Goal: Browse casually

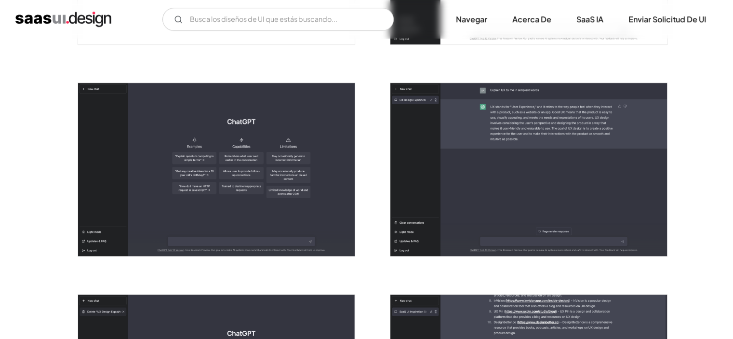
scroll to position [772, 0]
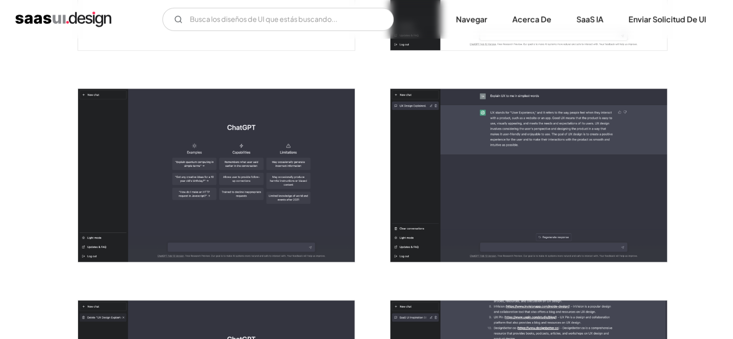
click at [515, 99] on img "caja de luz abierta" at bounding box center [529, 175] width 277 height 173
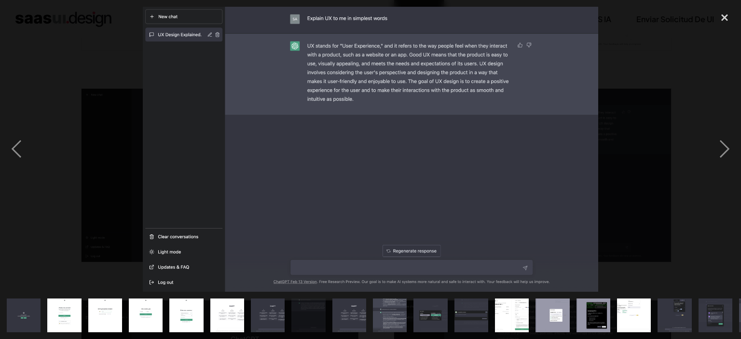
click at [352, 57] on img at bounding box center [371, 149] width 456 height 285
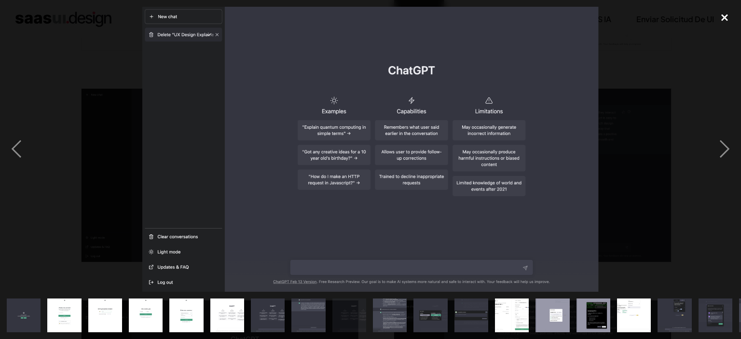
click at [723, 17] on div "close lightbox" at bounding box center [724, 17] width 33 height 21
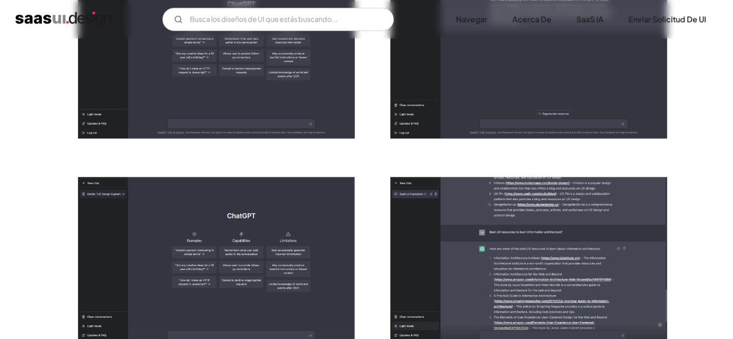
scroll to position [820, 0]
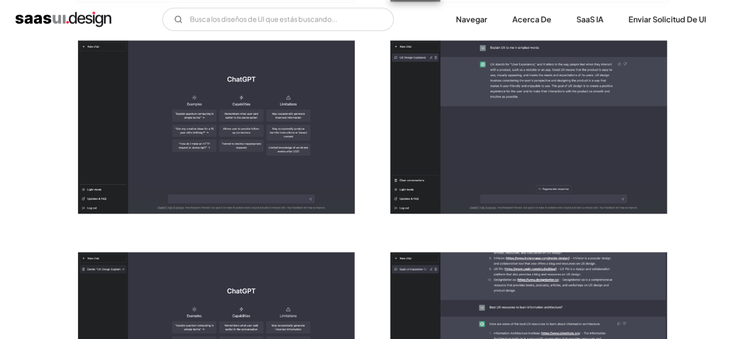
click at [538, 133] on img "caja de luz abierta" at bounding box center [529, 127] width 277 height 173
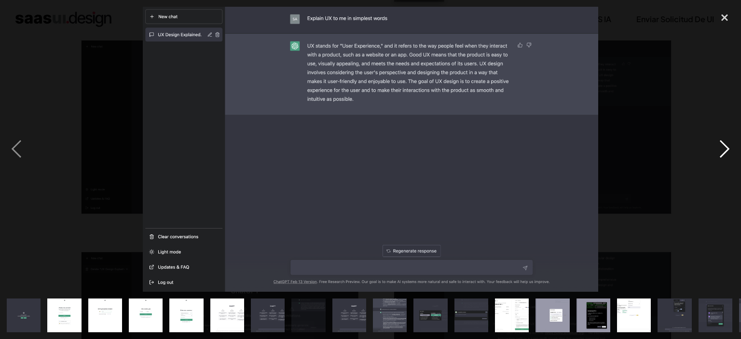
click at [725, 152] on div "next image" at bounding box center [724, 149] width 33 height 285
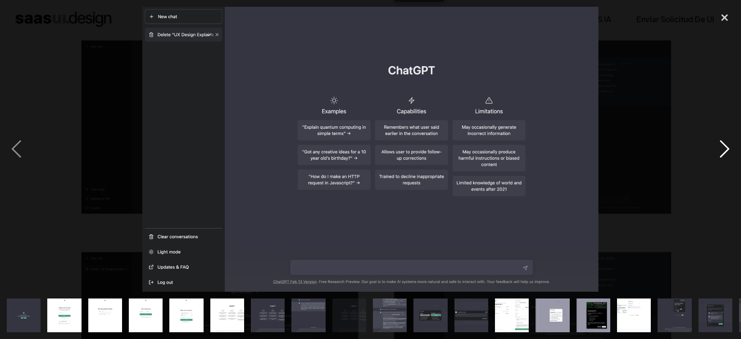
click at [725, 152] on div "next image" at bounding box center [724, 149] width 33 height 285
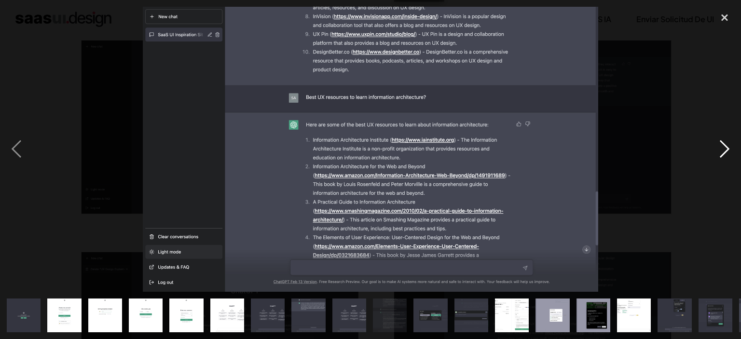
click at [725, 152] on div "next image" at bounding box center [724, 149] width 33 height 285
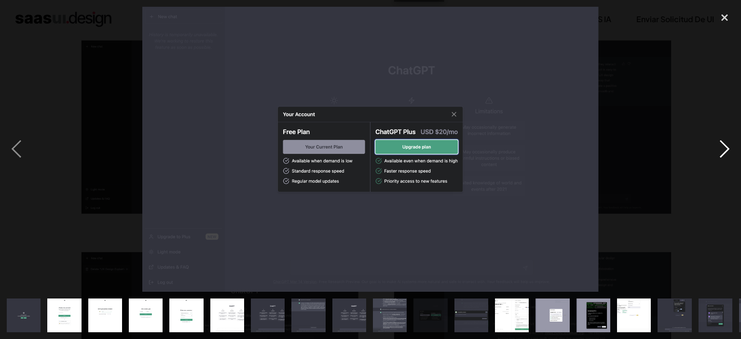
click at [725, 152] on div "next image" at bounding box center [724, 149] width 33 height 285
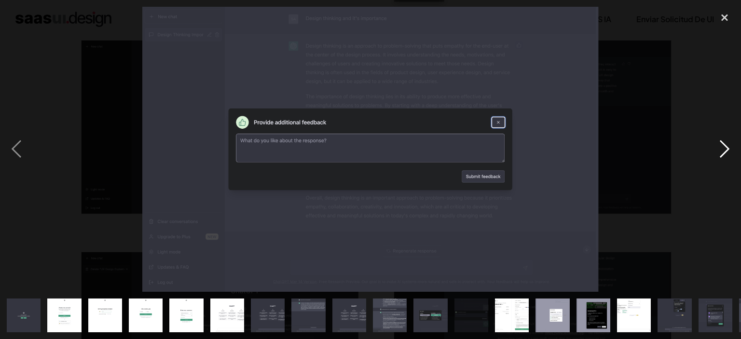
click at [725, 152] on div "next image" at bounding box center [724, 149] width 33 height 285
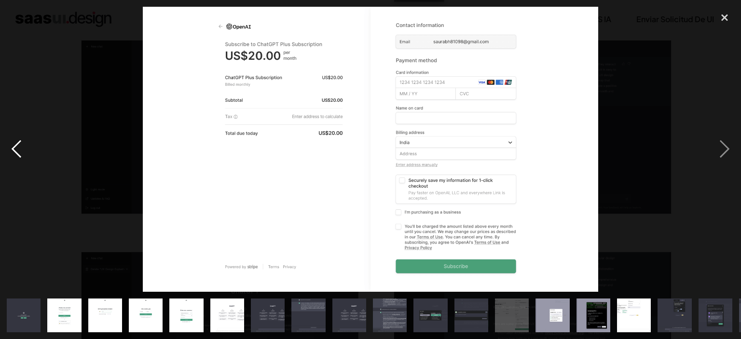
click at [14, 150] on div "previous image" at bounding box center [16, 149] width 33 height 285
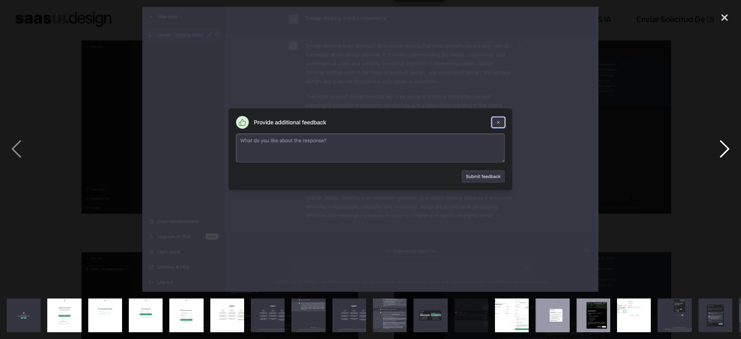
click at [731, 148] on div "next image" at bounding box center [724, 149] width 33 height 285
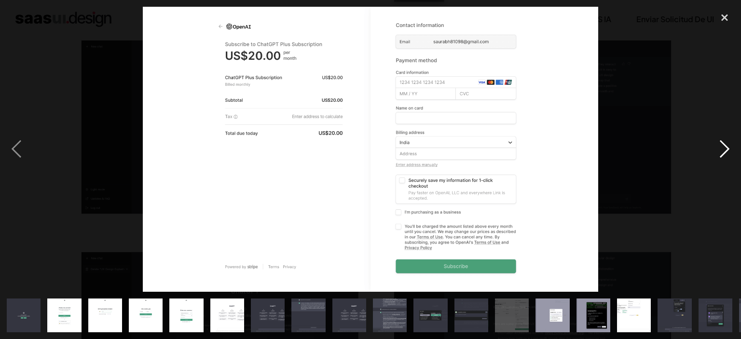
click at [731, 148] on div "next image" at bounding box center [724, 149] width 33 height 285
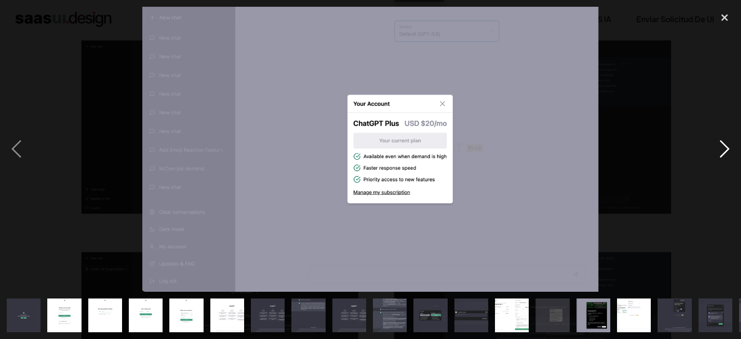
click at [731, 148] on div "next image" at bounding box center [724, 149] width 33 height 285
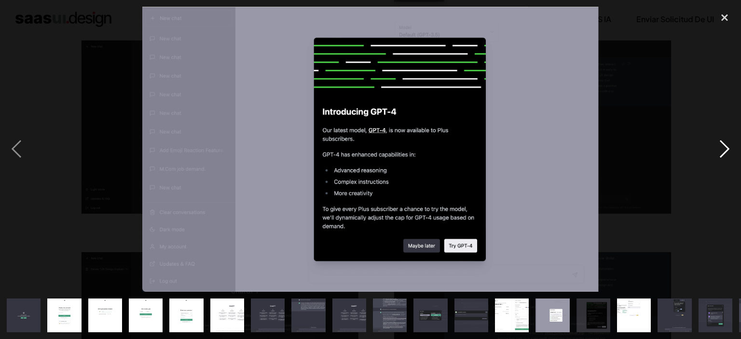
click at [730, 148] on div "next image" at bounding box center [724, 149] width 33 height 285
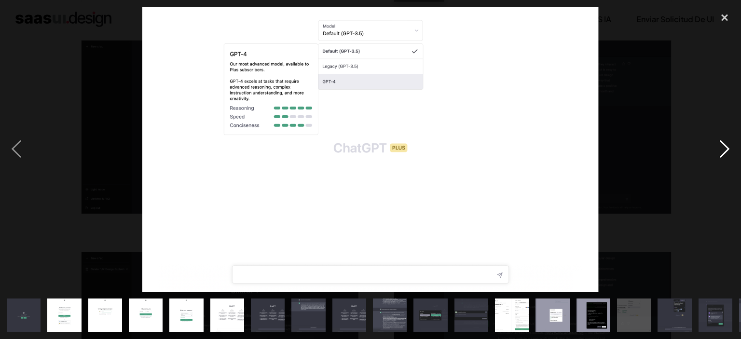
click at [729, 148] on div "next image" at bounding box center [724, 149] width 33 height 285
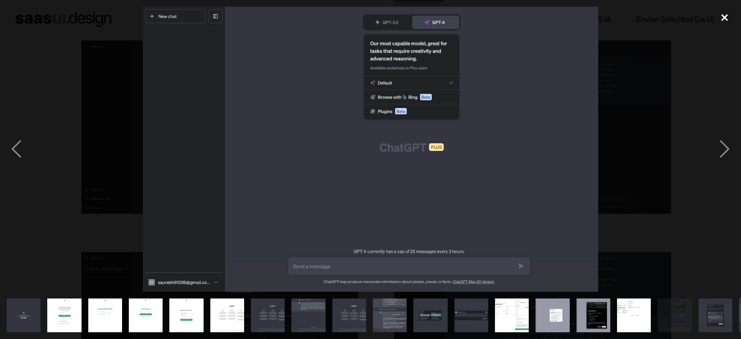
click at [723, 14] on div "close lightbox" at bounding box center [724, 17] width 33 height 21
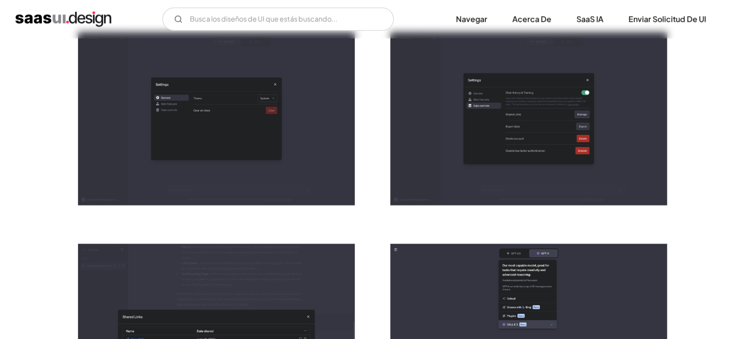
scroll to position [2267, 0]
